Goal: Task Accomplishment & Management: Manage account settings

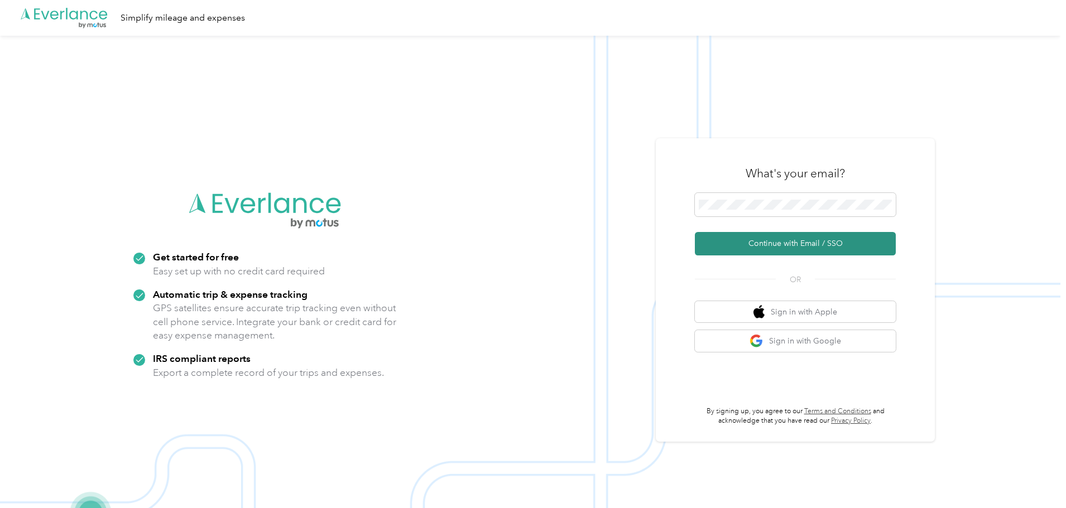
click at [795, 242] on button "Continue with Email / SSO" at bounding box center [795, 243] width 201 height 23
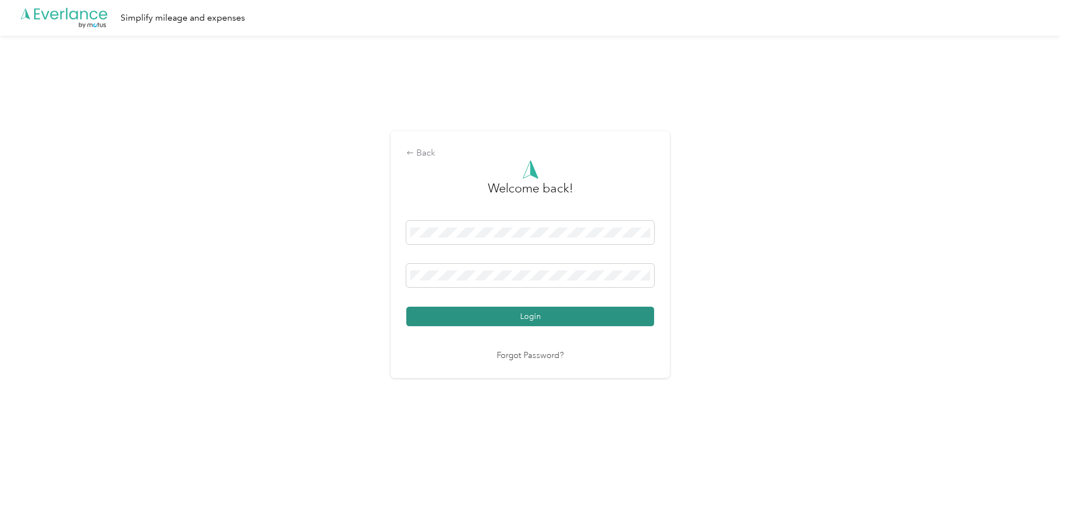
click at [530, 316] on button "Login" at bounding box center [530, 317] width 248 height 20
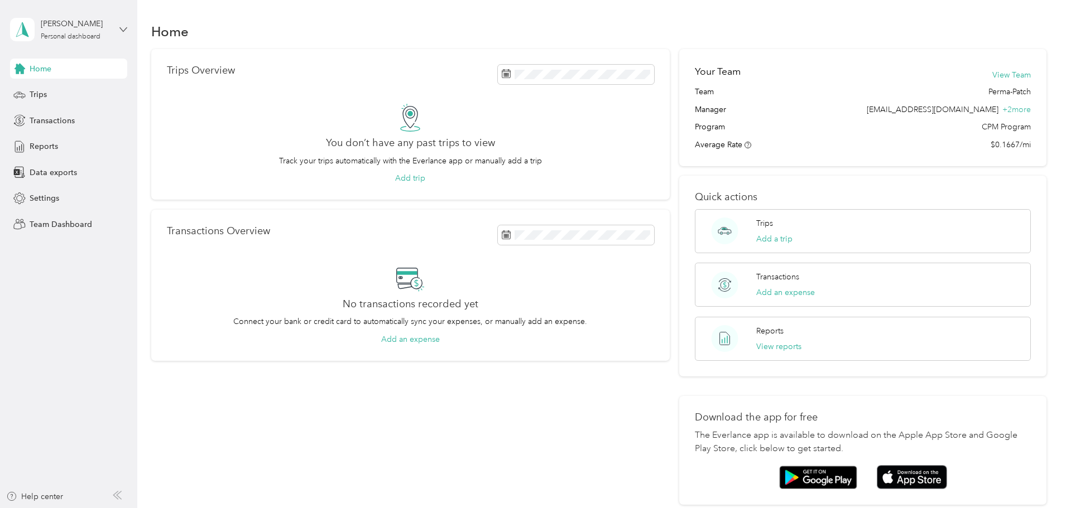
click at [122, 27] on icon at bounding box center [123, 30] width 8 height 8
click at [40, 89] on div "Team dashboard" at bounding box center [50, 92] width 60 height 12
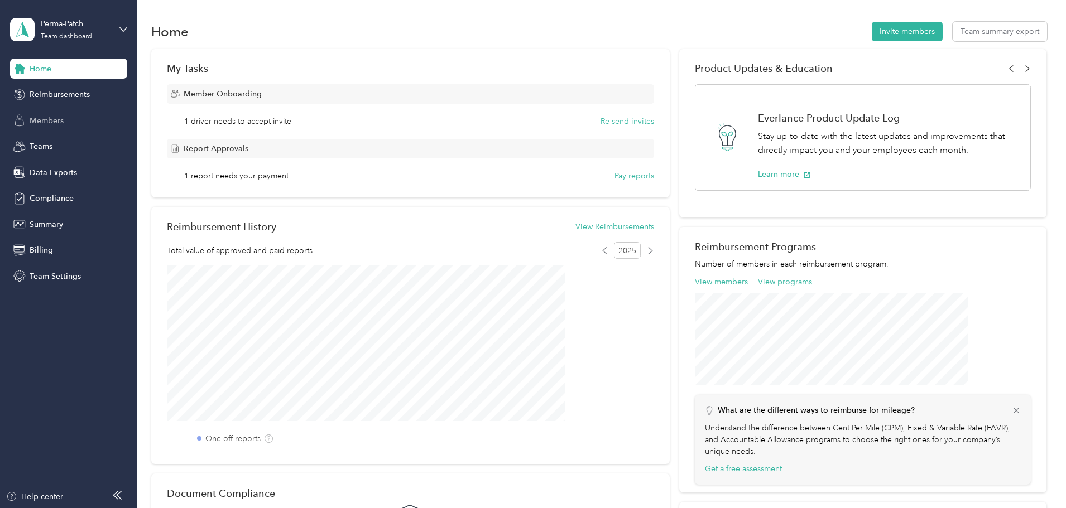
click at [47, 120] on span "Members" at bounding box center [47, 121] width 34 height 12
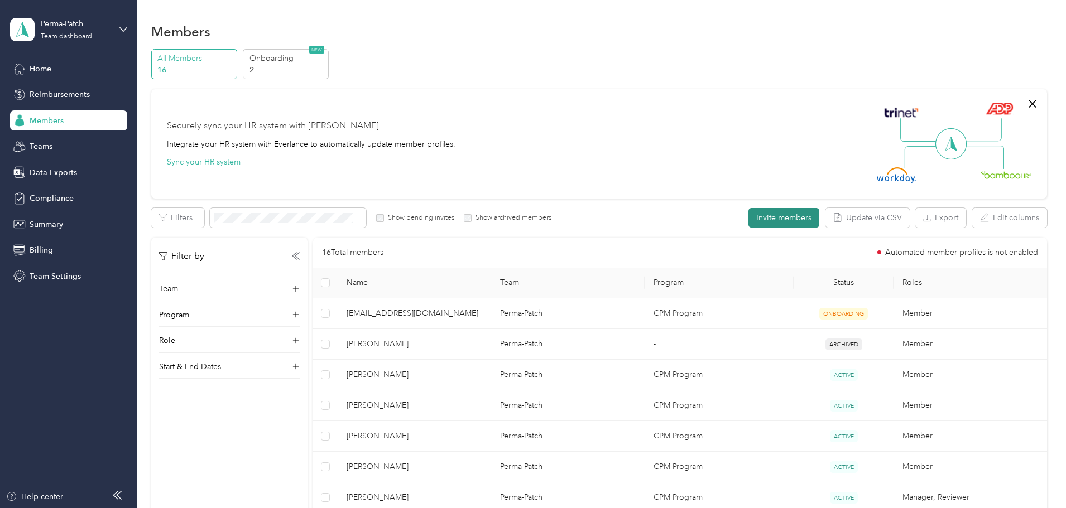
click at [748, 216] on button "Invite members" at bounding box center [783, 218] width 71 height 20
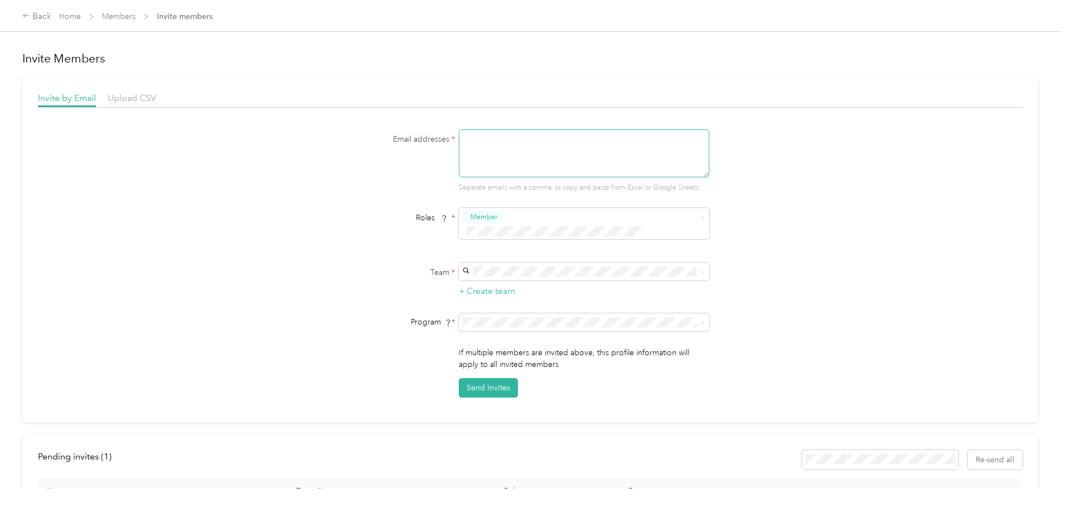
click at [466, 138] on textarea at bounding box center [584, 153] width 250 height 48
paste textarea "[EMAIL_ADDRESS][DOMAIN_NAME]"
type textarea "[EMAIL_ADDRESS][DOMAIN_NAME]"
click at [501, 275] on span "Perma-Patch (Main organization)" at bounding box center [521, 277] width 112 height 9
click at [700, 320] on icon at bounding box center [702, 322] width 5 height 5
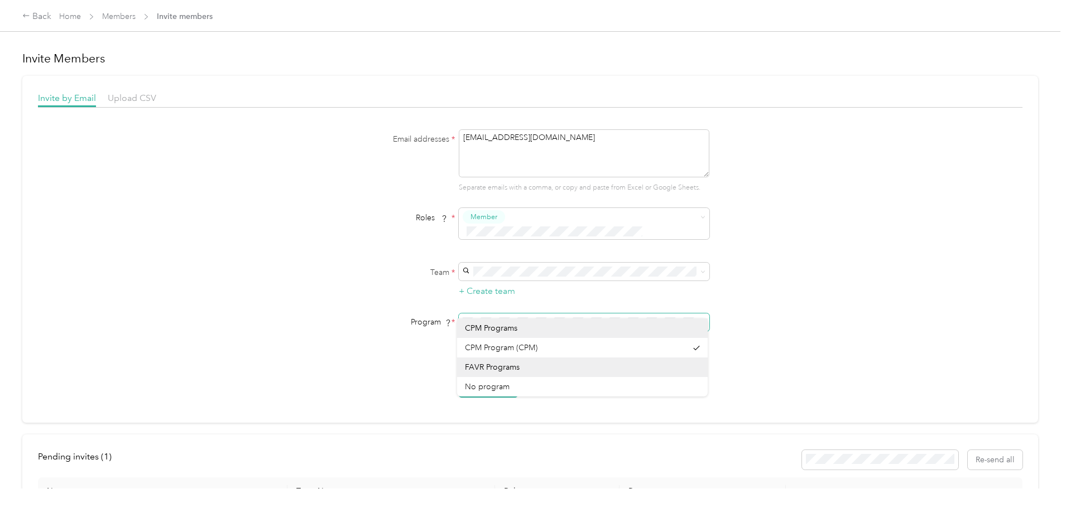
click at [700, 320] on icon at bounding box center [702, 322] width 5 height 5
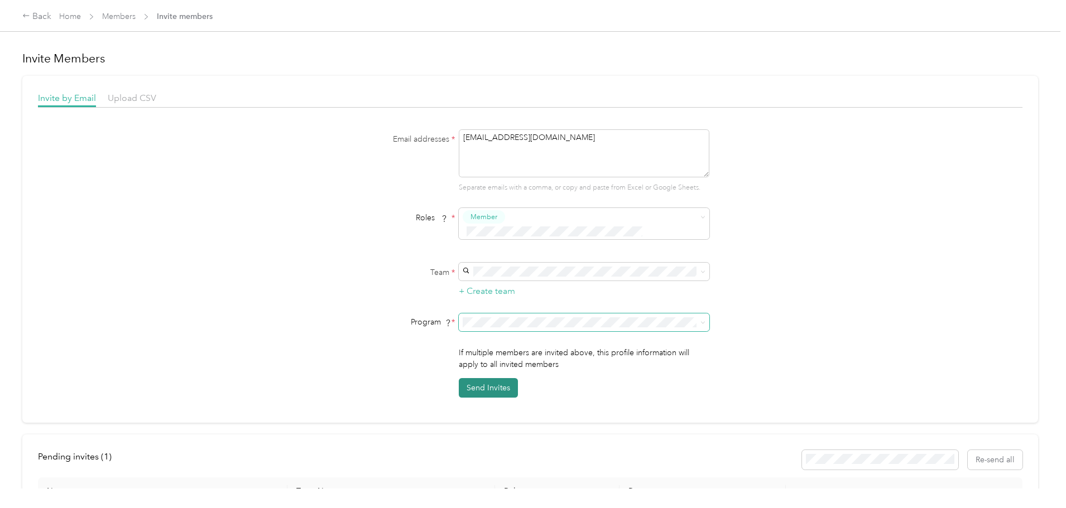
click at [481, 378] on button "Send Invites" at bounding box center [488, 388] width 59 height 20
